Goal: Transaction & Acquisition: Download file/media

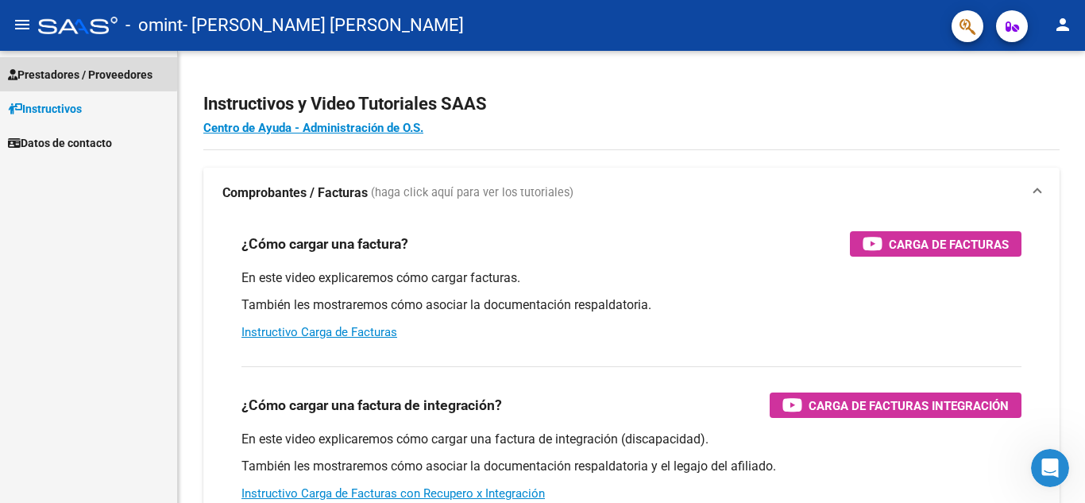
click at [57, 71] on span "Prestadores / Proveedores" at bounding box center [80, 74] width 145 height 17
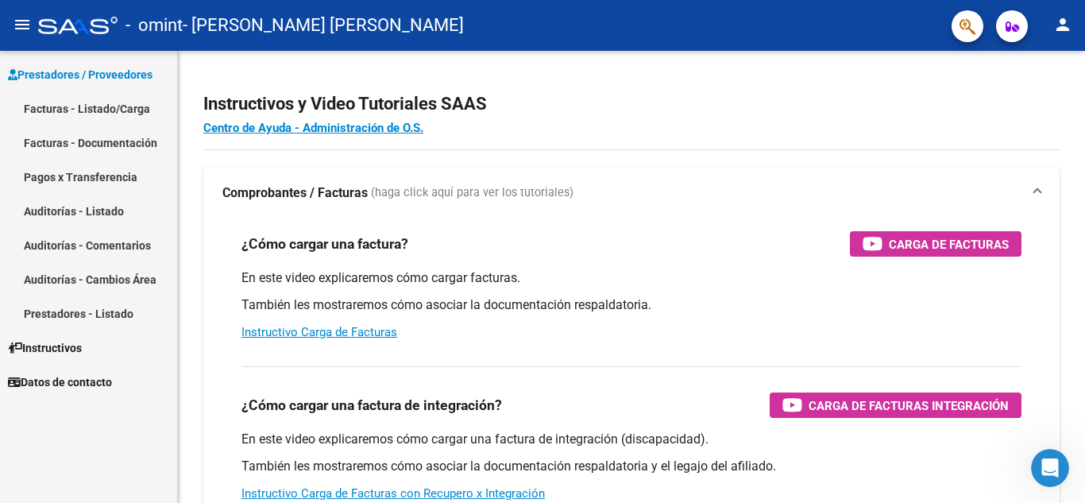
click at [54, 106] on link "Facturas - Listado/Carga" at bounding box center [88, 108] width 177 height 34
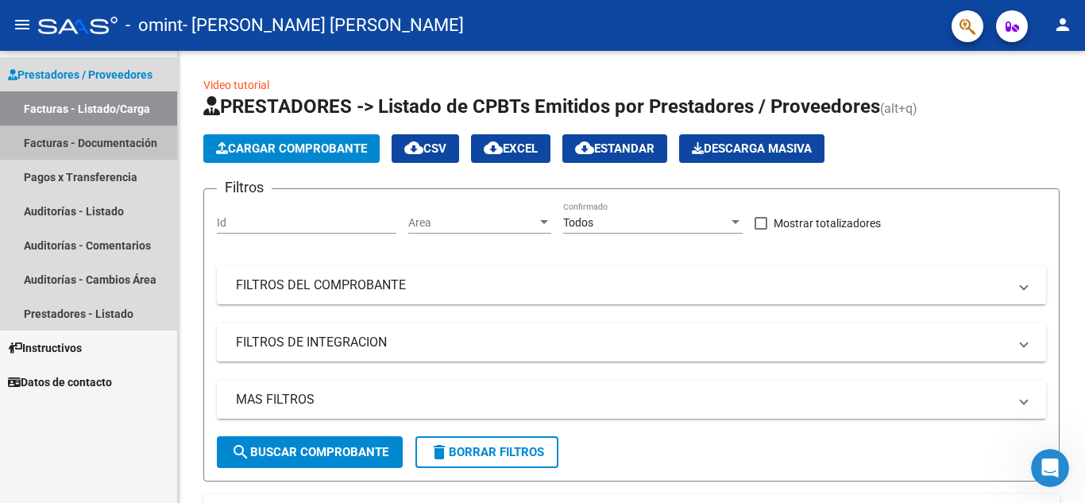
click at [72, 148] on link "Facturas - Documentación" at bounding box center [88, 142] width 177 height 34
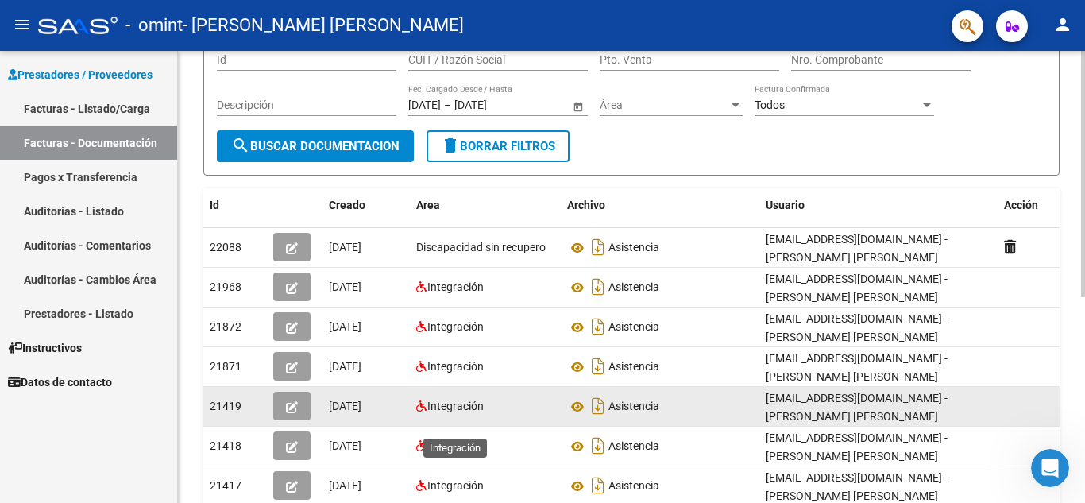
scroll to position [159, 0]
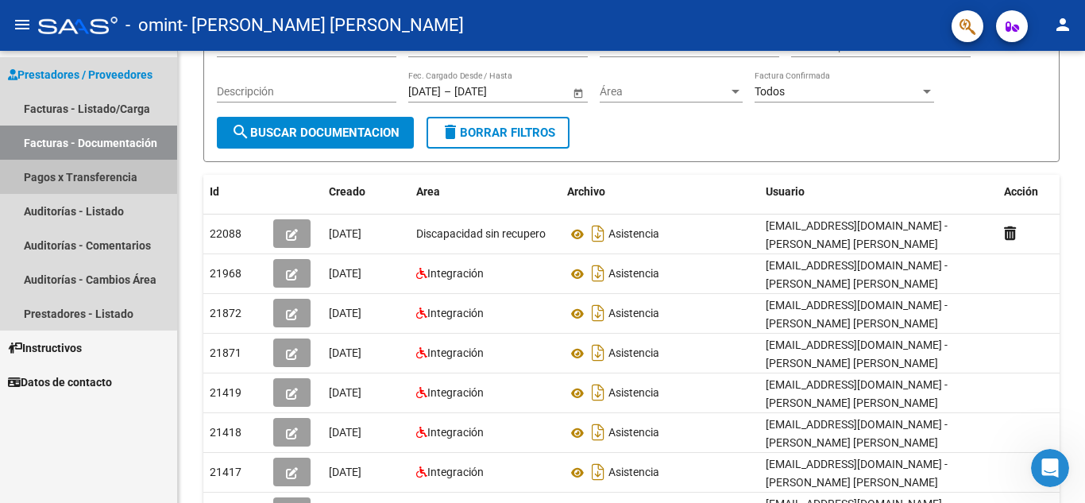
click at [41, 187] on link "Pagos x Transferencia" at bounding box center [88, 177] width 177 height 34
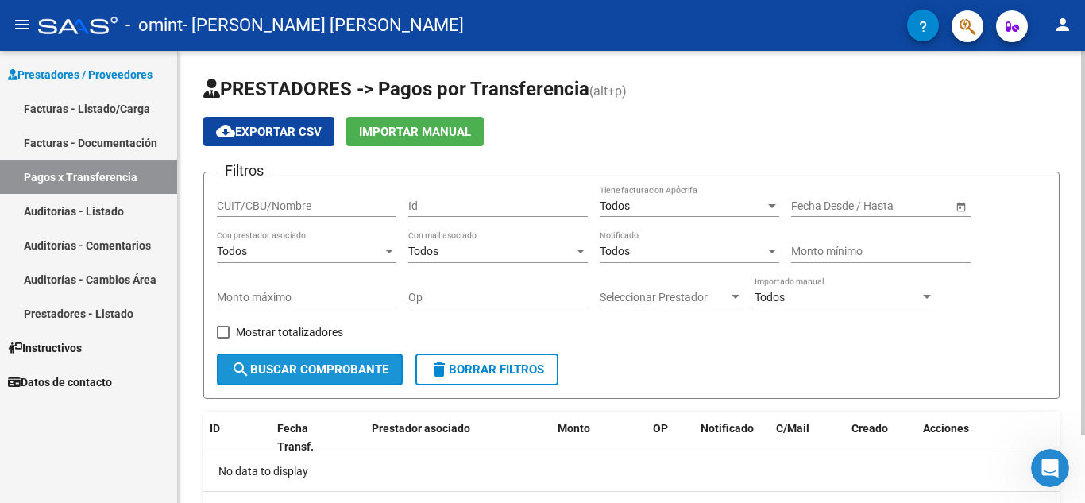
click at [309, 376] on span "search Buscar Comprobante" at bounding box center [309, 369] width 157 height 14
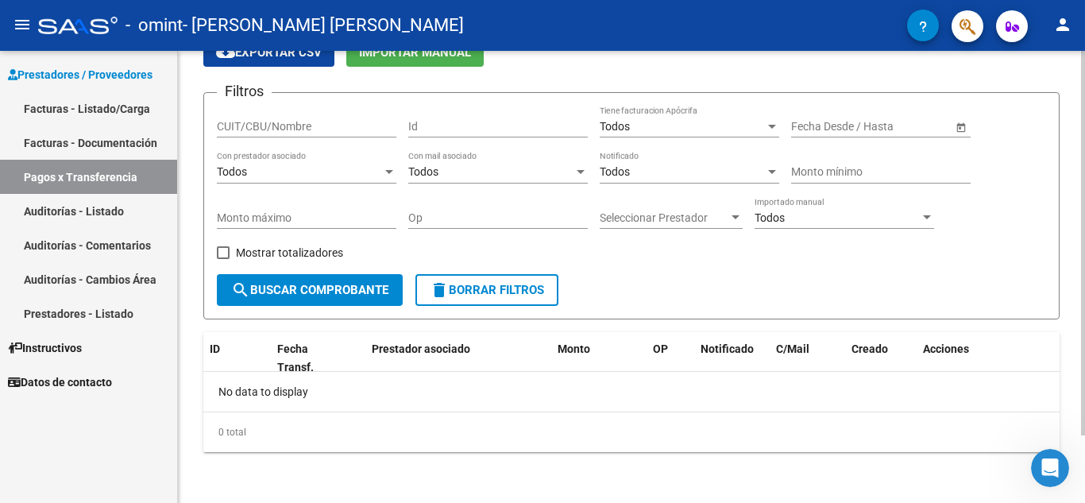
click at [331, 297] on span "search Buscar Comprobante" at bounding box center [309, 290] width 157 height 14
click at [74, 216] on link "Auditorías - Listado" at bounding box center [88, 211] width 177 height 34
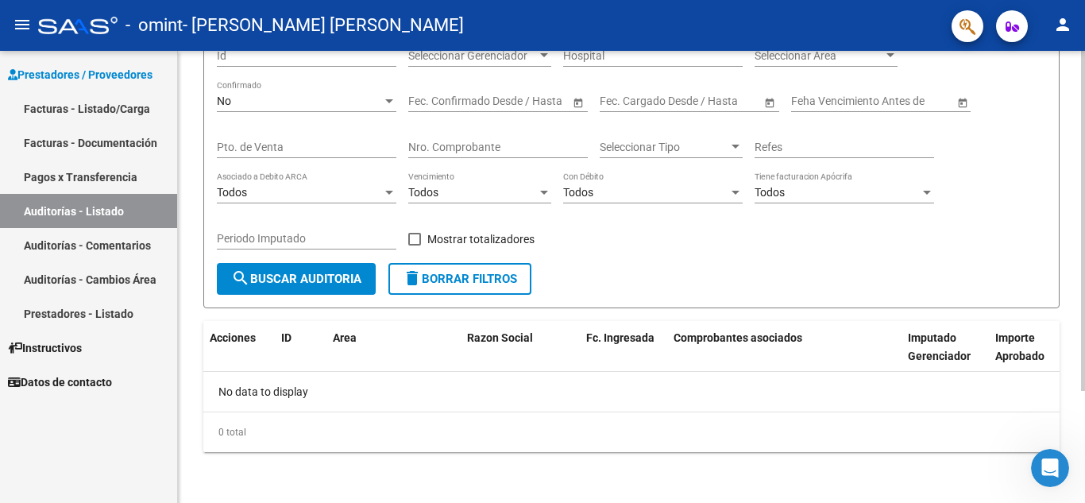
click at [306, 283] on span "search Buscar Auditoria" at bounding box center [296, 279] width 130 height 14
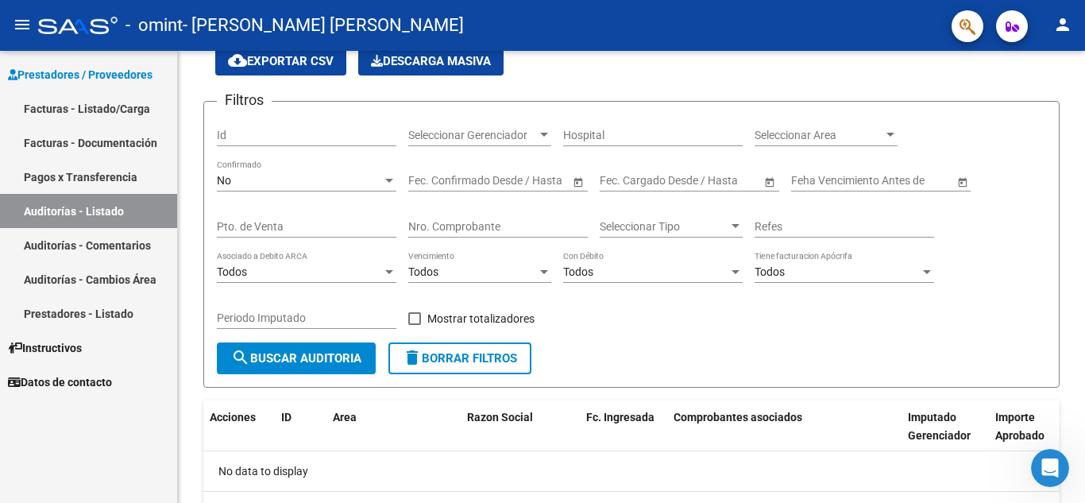
click at [74, 242] on link "Auditorías - Comentarios" at bounding box center [88, 245] width 177 height 34
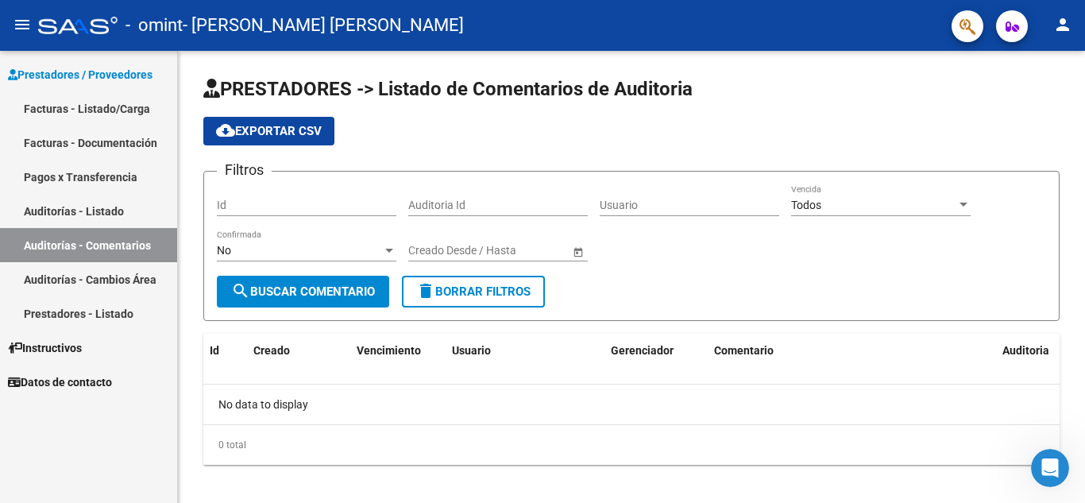
click at [60, 284] on link "Auditorías - Cambios Área" at bounding box center [88, 279] width 177 height 34
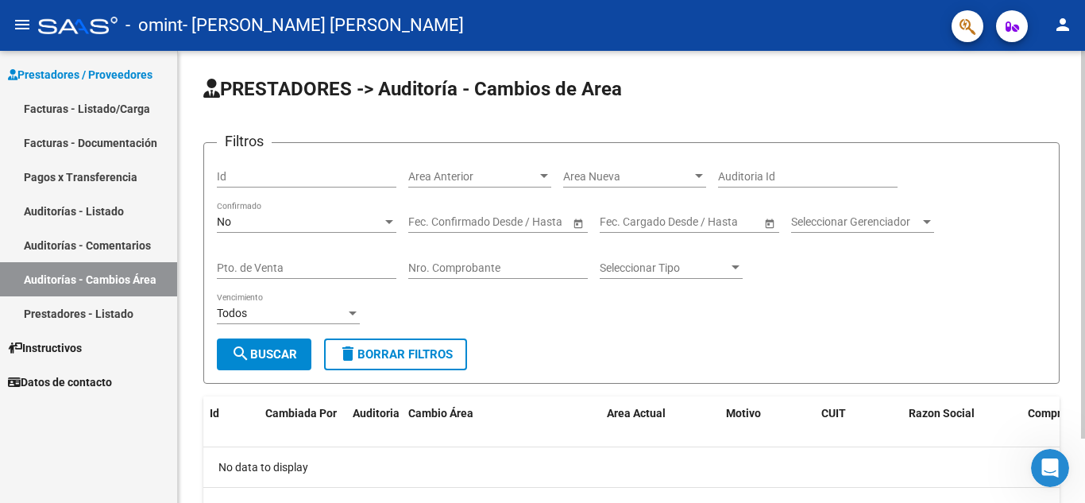
click at [254, 356] on span "search Buscar" at bounding box center [264, 354] width 66 height 14
click at [118, 313] on link "Prestadores - Listado" at bounding box center [88, 313] width 177 height 34
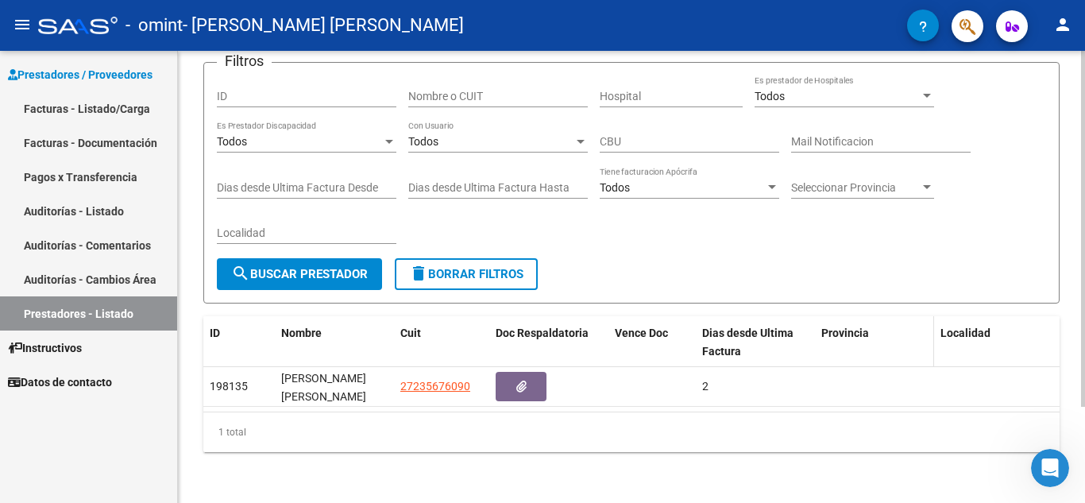
scroll to position [121, 0]
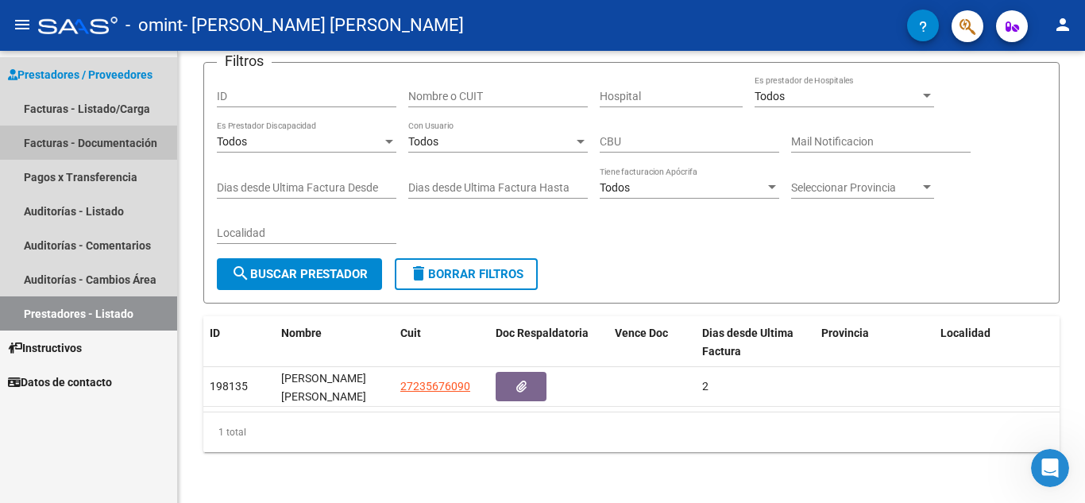
click at [163, 140] on link "Facturas - Documentación" at bounding box center [88, 142] width 177 height 34
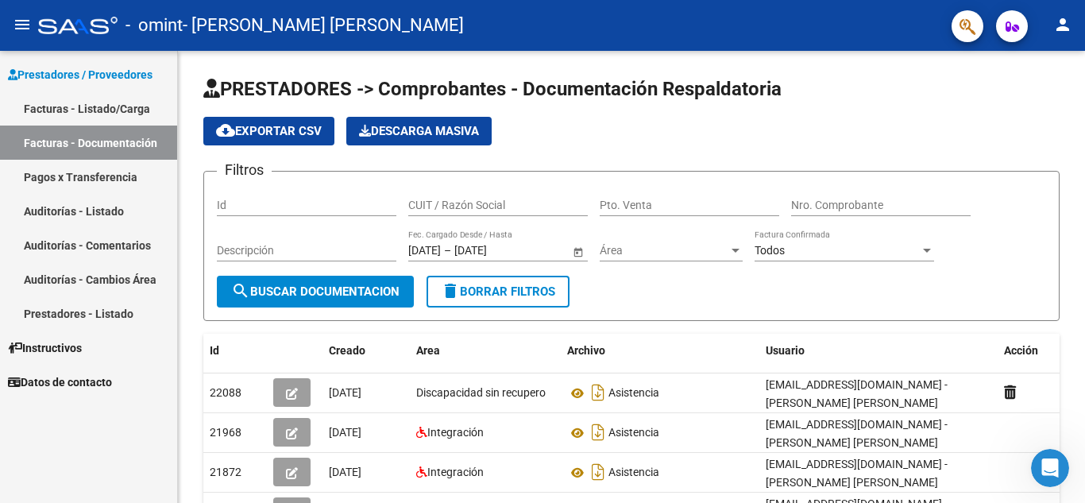
click at [122, 110] on link "Facturas - Listado/Carga" at bounding box center [88, 108] width 177 height 34
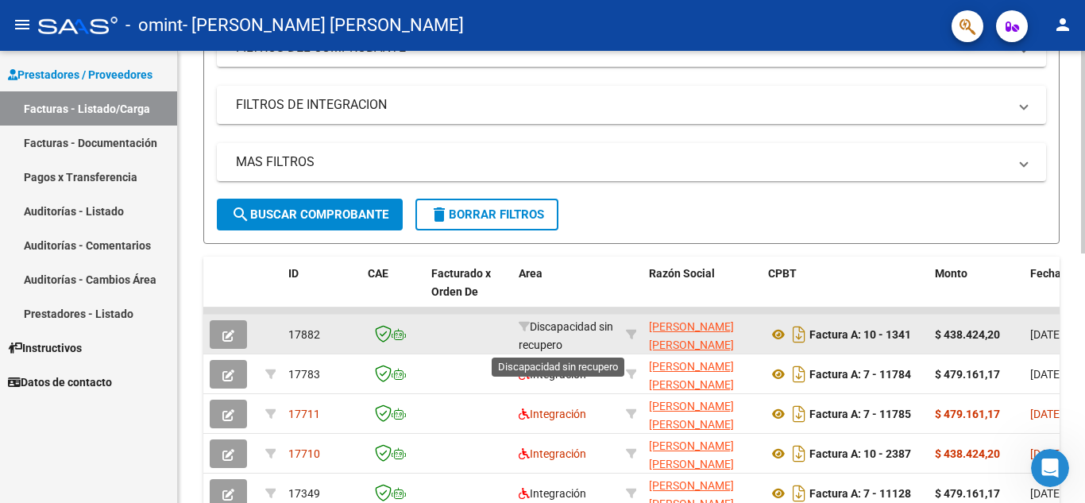
scroll to position [2, 0]
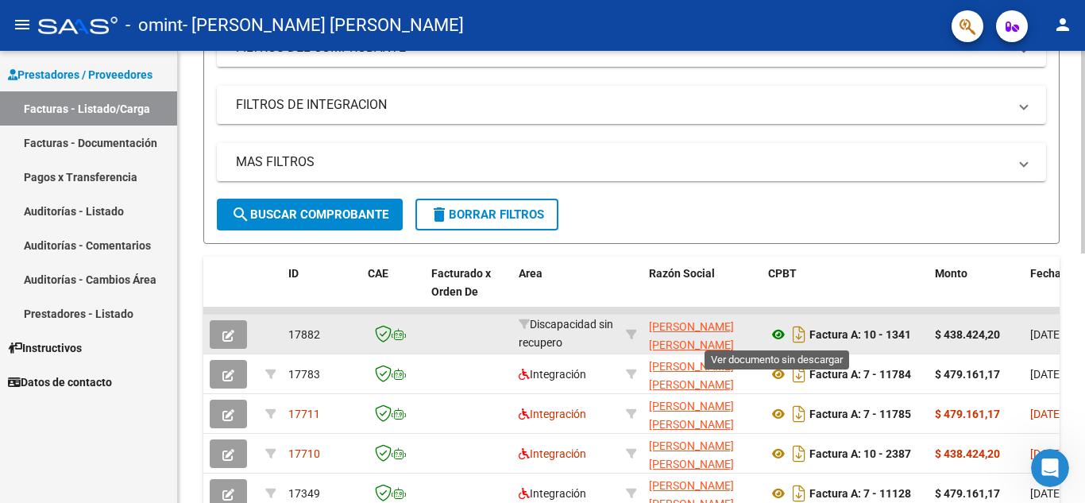
click at [773, 333] on icon at bounding box center [778, 334] width 21 height 19
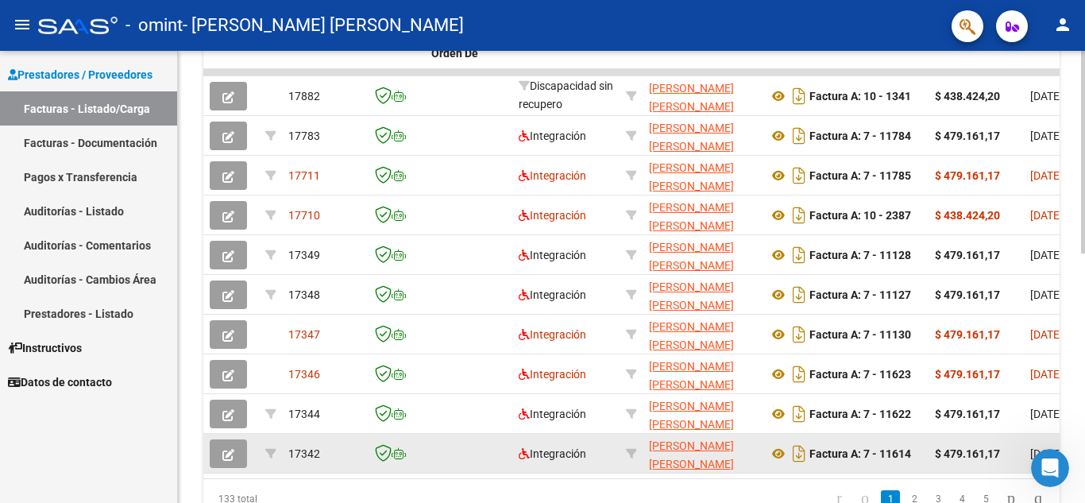
scroll to position [555, 0]
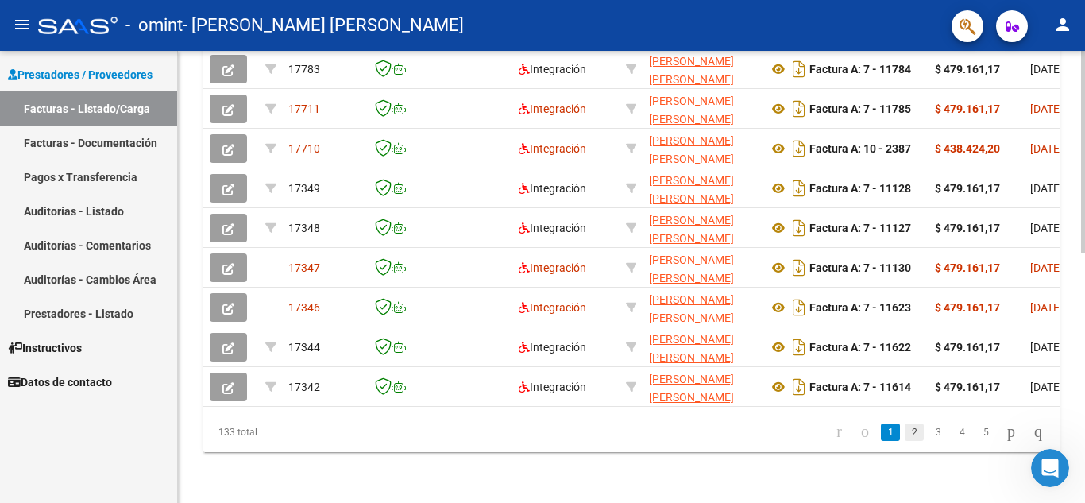
click at [904, 430] on link "2" at bounding box center [913, 431] width 19 height 17
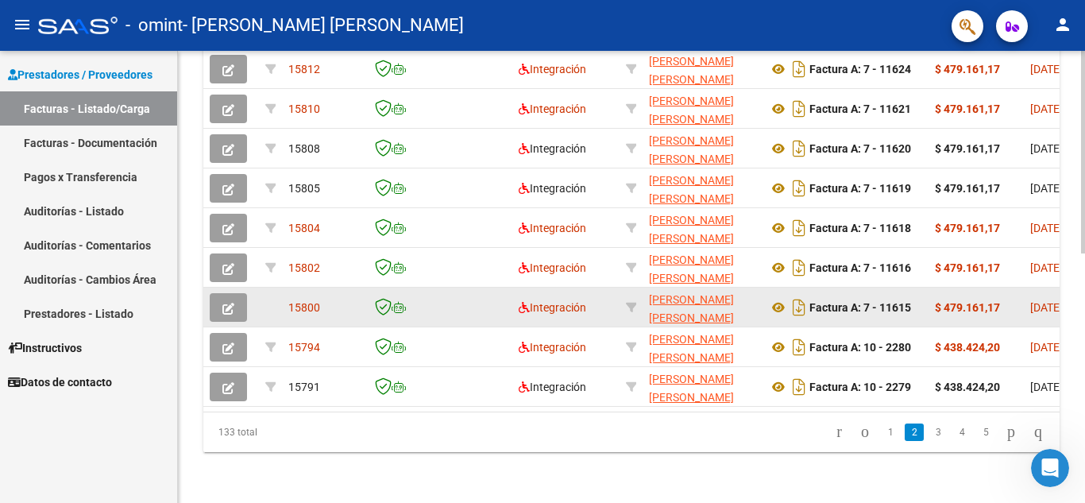
scroll to position [476, 0]
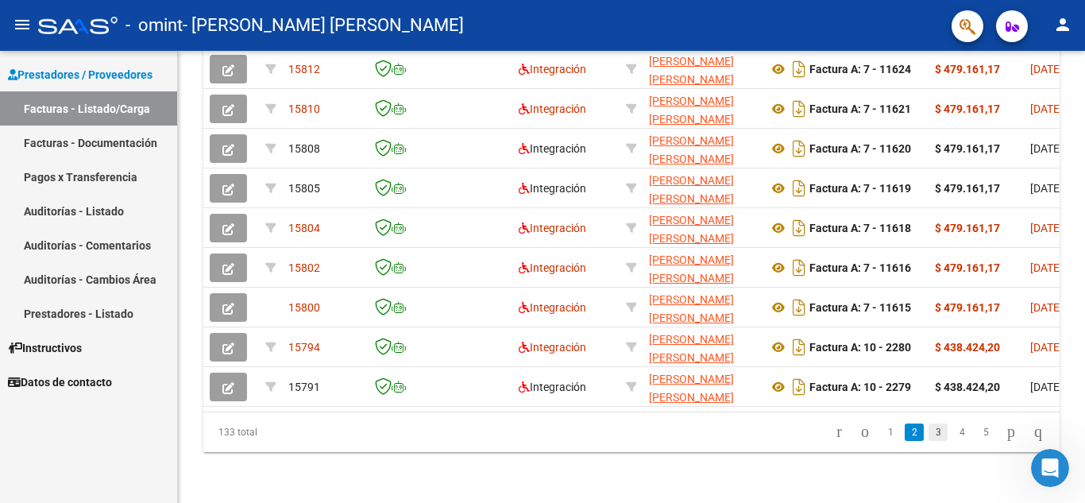
click at [928, 439] on link "3" at bounding box center [937, 431] width 19 height 17
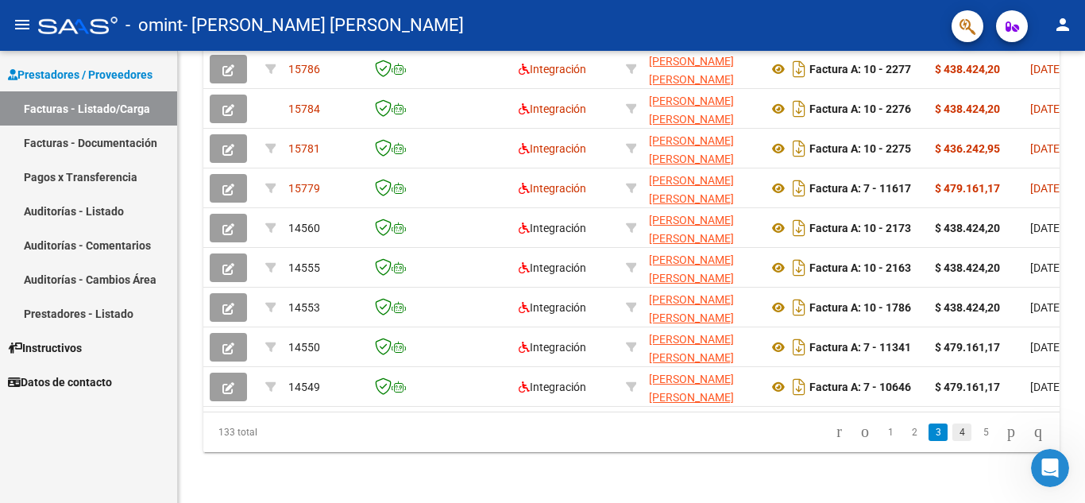
click at [952, 433] on link "4" at bounding box center [961, 431] width 19 height 17
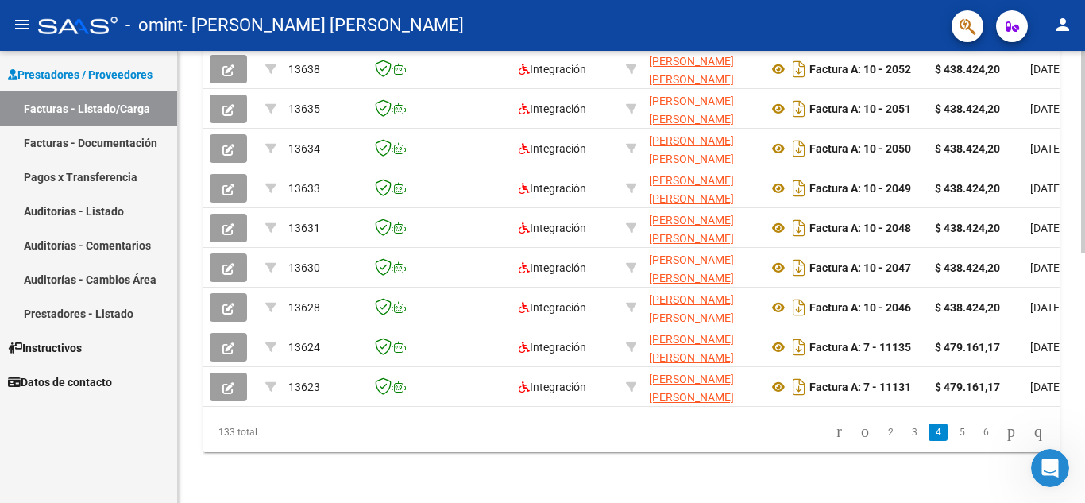
scroll to position [555, 0]
click at [952, 434] on link "5" at bounding box center [961, 431] width 19 height 17
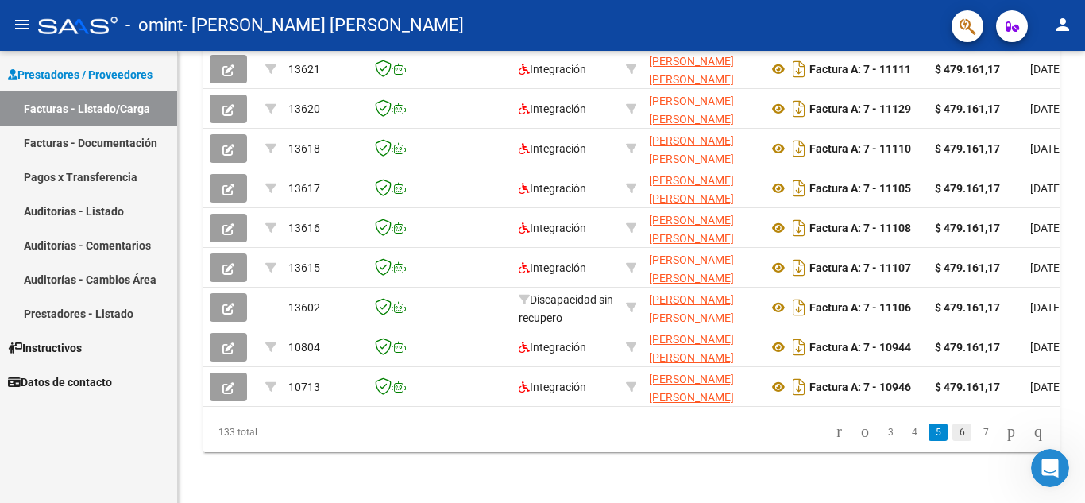
click at [952, 434] on link "6" at bounding box center [961, 431] width 19 height 17
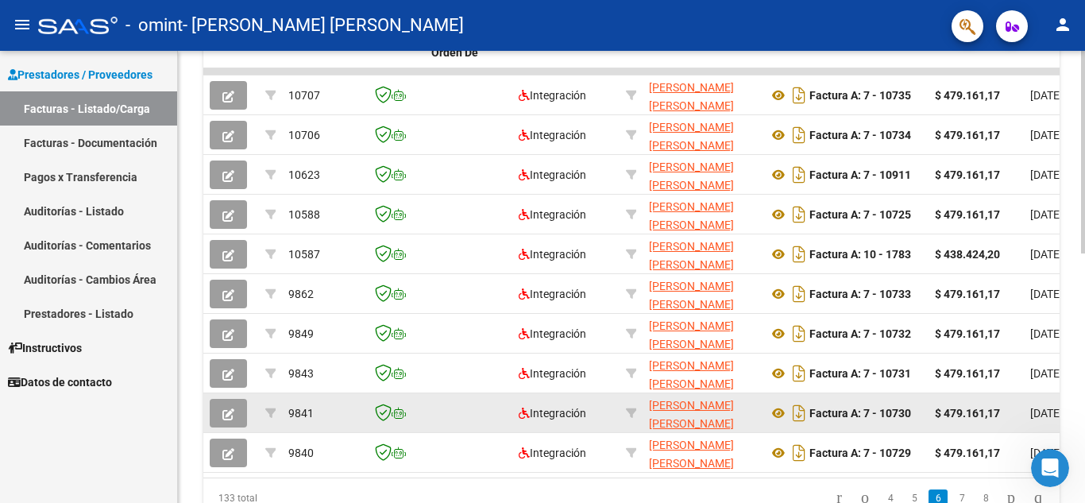
scroll to position [476, 0]
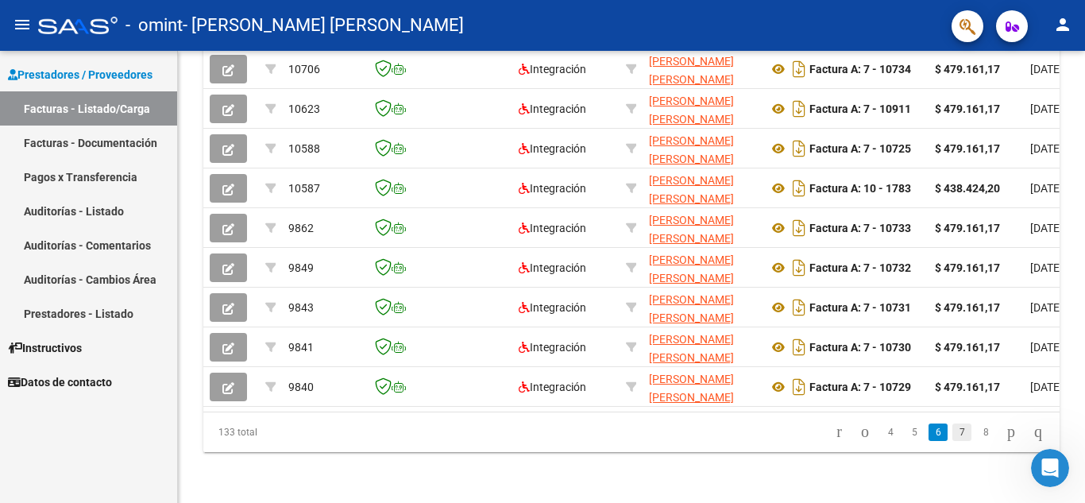
click at [952, 434] on link "7" at bounding box center [961, 431] width 19 height 17
click at [976, 433] on link "9" at bounding box center [985, 431] width 19 height 17
click at [974, 434] on link "11" at bounding box center [984, 431] width 21 height 17
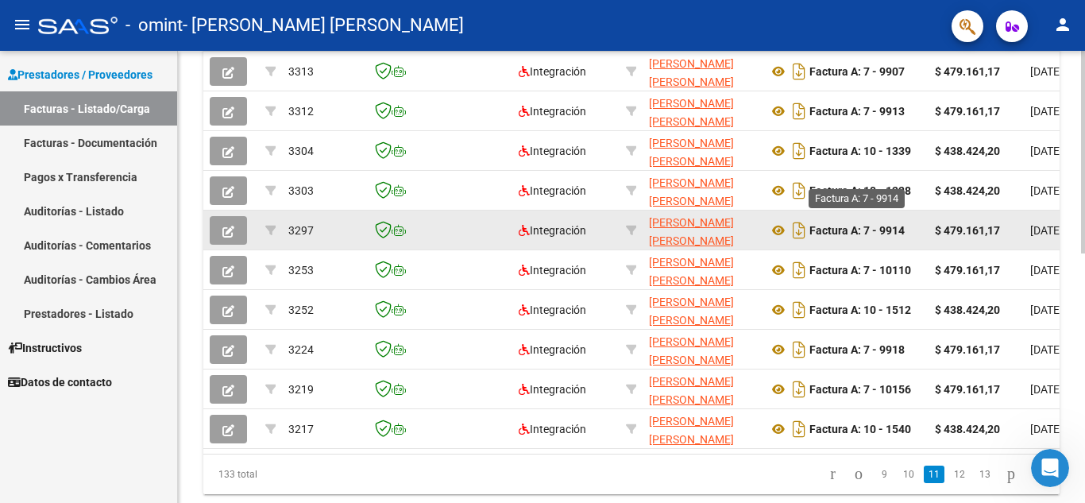
scroll to position [476, 0]
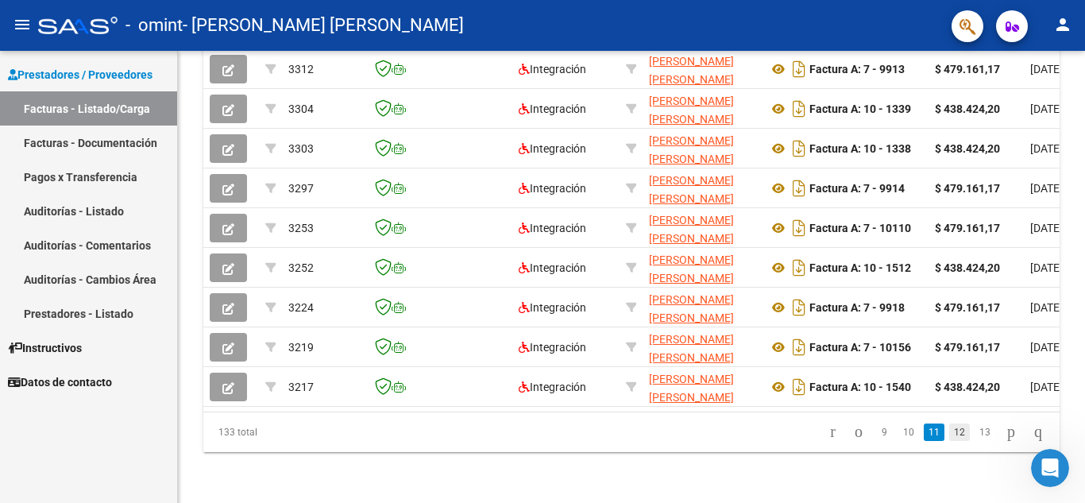
click at [949, 434] on link "12" at bounding box center [959, 431] width 21 height 17
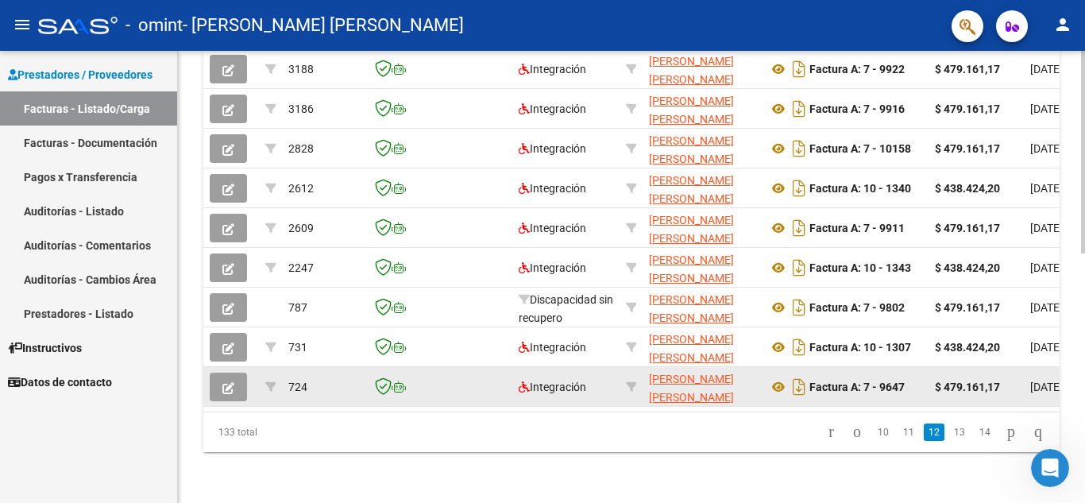
scroll to position [555, 0]
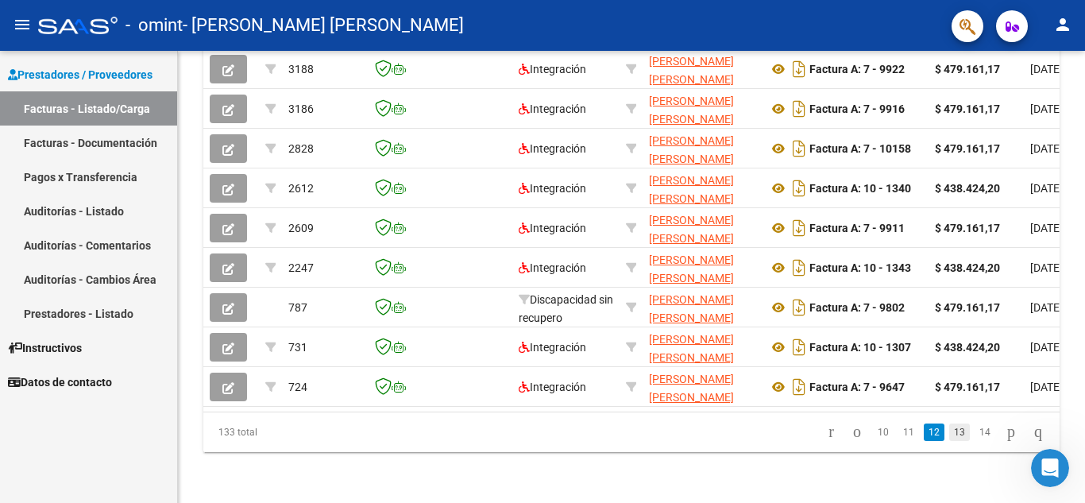
click at [949, 427] on link "13" at bounding box center [959, 431] width 21 height 17
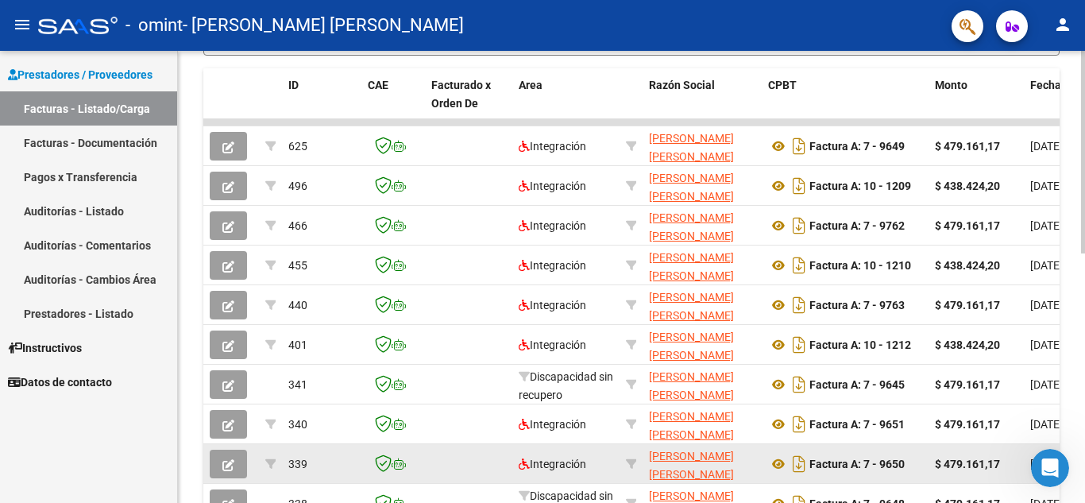
scroll to position [396, 0]
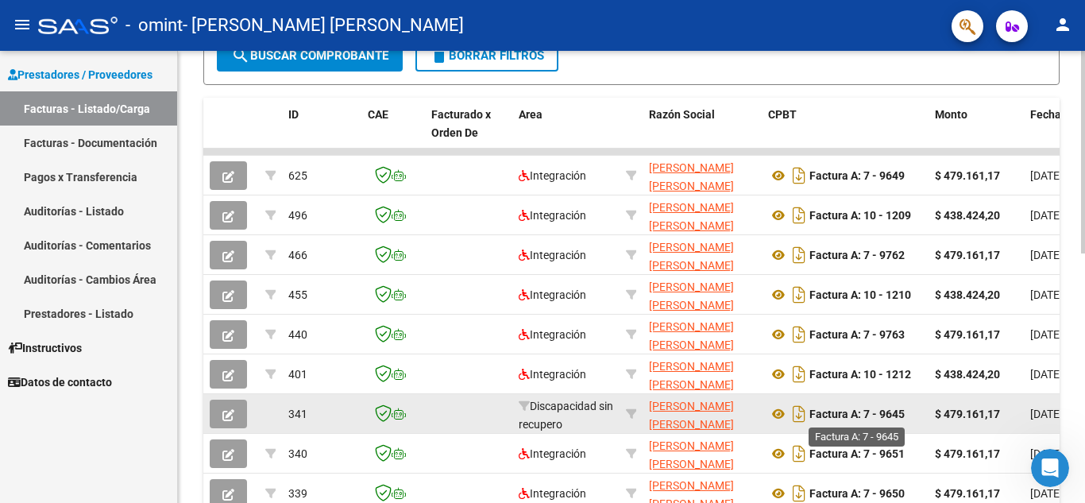
click at [831, 420] on strong "Factura A: 7 - 9645" at bounding box center [856, 413] width 95 height 13
click at [884, 415] on strong "Factura A: 7 - 9645" at bounding box center [856, 413] width 95 height 13
click at [799, 414] on icon "Descargar documento" at bounding box center [798, 413] width 21 height 25
click at [779, 414] on icon at bounding box center [778, 413] width 21 height 19
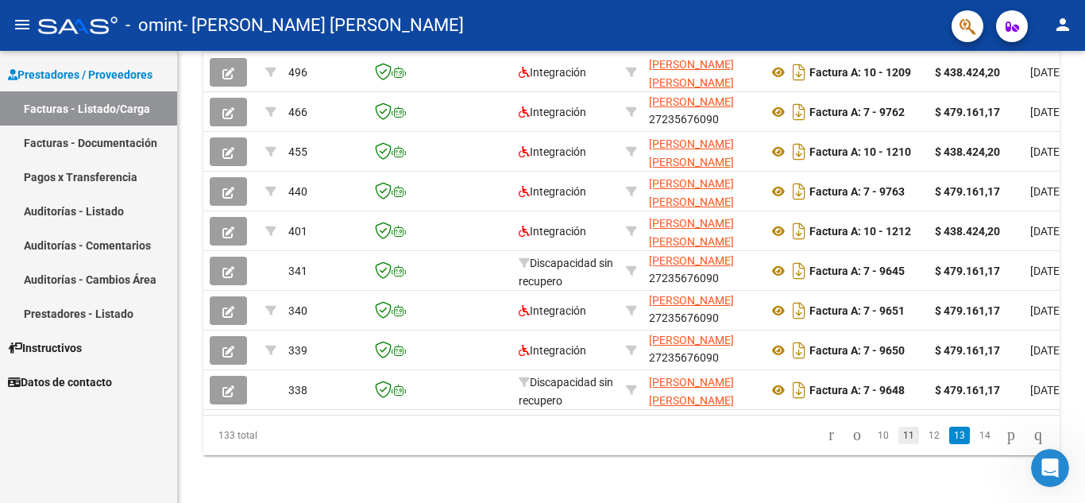
scroll to position [555, 0]
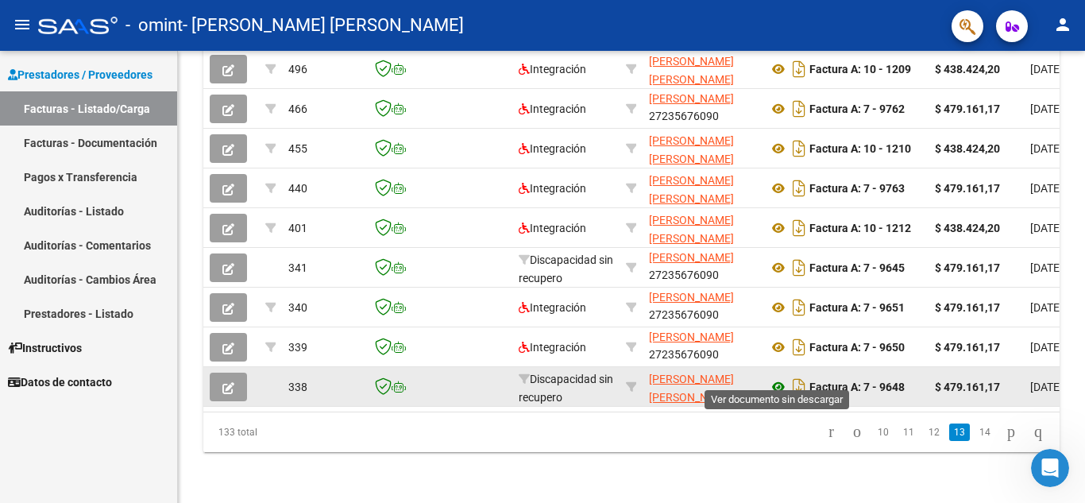
click at [778, 377] on icon at bounding box center [778, 386] width 21 height 19
